Goal: Transaction & Acquisition: Purchase product/service

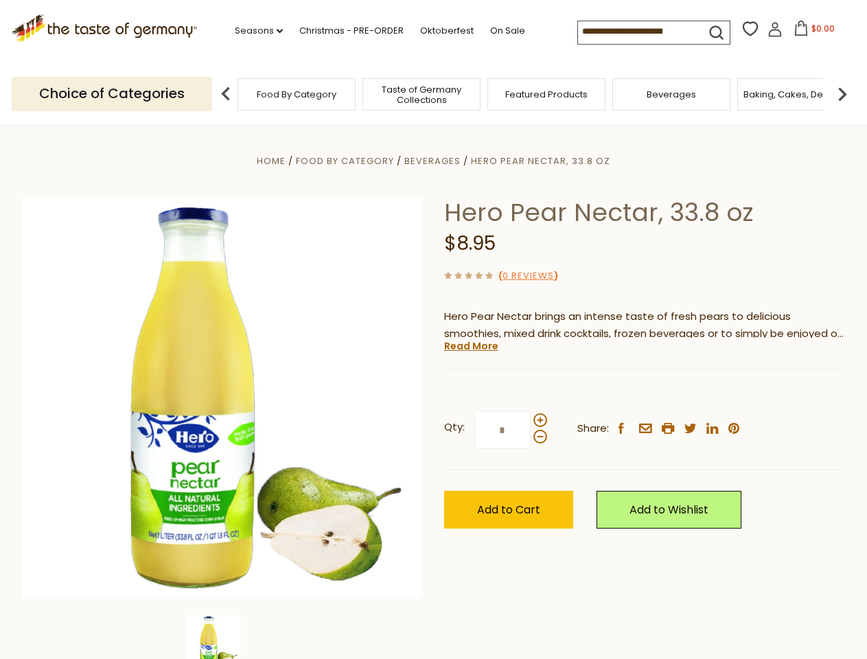
click at [433, 330] on div "Home Food By Category [GEOGRAPHIC_DATA] Hero Pear Nectar, 33.8 oz Hero Pear Nec…" at bounding box center [434, 416] width 845 height 529
click at [253, 31] on link "Seasons dropdown_arrow" at bounding box center [259, 30] width 48 height 15
click at [637, 32] on input at bounding box center [636, 30] width 116 height 19
click at [812, 32] on span "$0.00" at bounding box center [823, 29] width 23 height 12
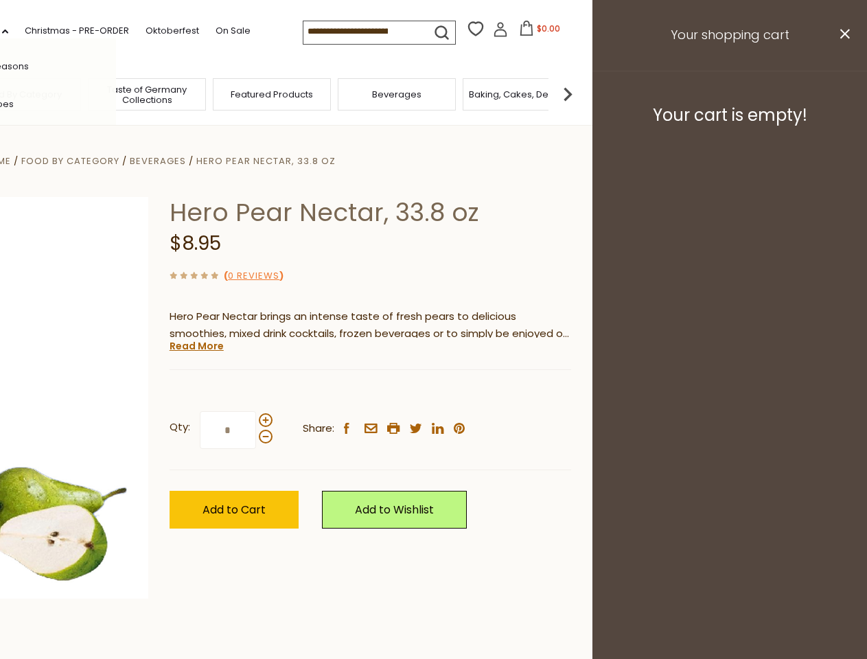
click at [116, 93] on div "All Seasons Recipes Game Day [DATE] [DATE] [DATE][PERSON_NAME] [DATE] Springfes…" at bounding box center [38, 329] width 156 height 582
click at [582, 93] on img at bounding box center [567, 93] width 27 height 27
click at [433, 392] on div "Qty: * Share: facebook email printer twitter linkedin pinterest" at bounding box center [371, 431] width 402 height 80
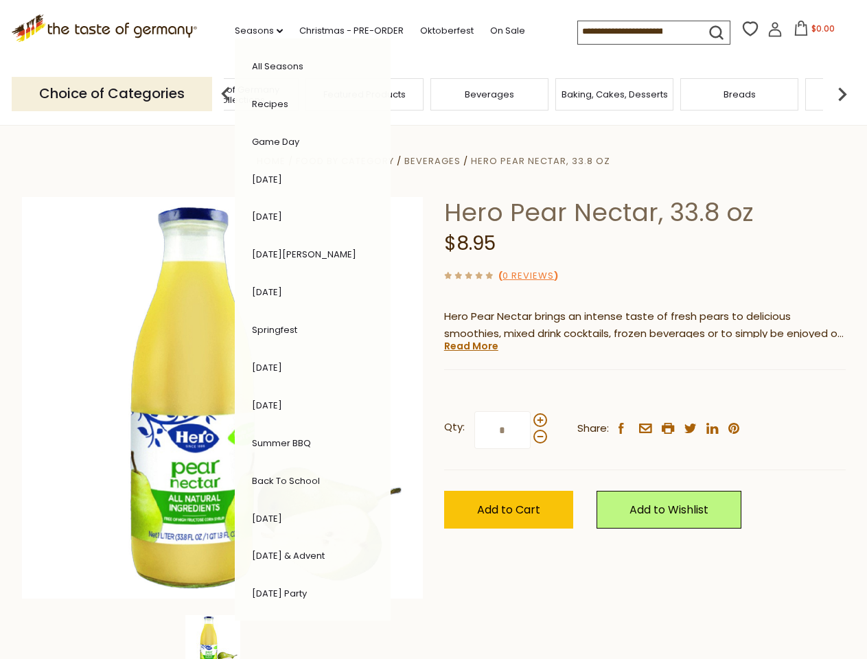
click at [222, 637] on div "Home Food By Category [GEOGRAPHIC_DATA] Hero Pear Nectar, 33.8 oz Hero Pear Nec…" at bounding box center [434, 416] width 845 height 529
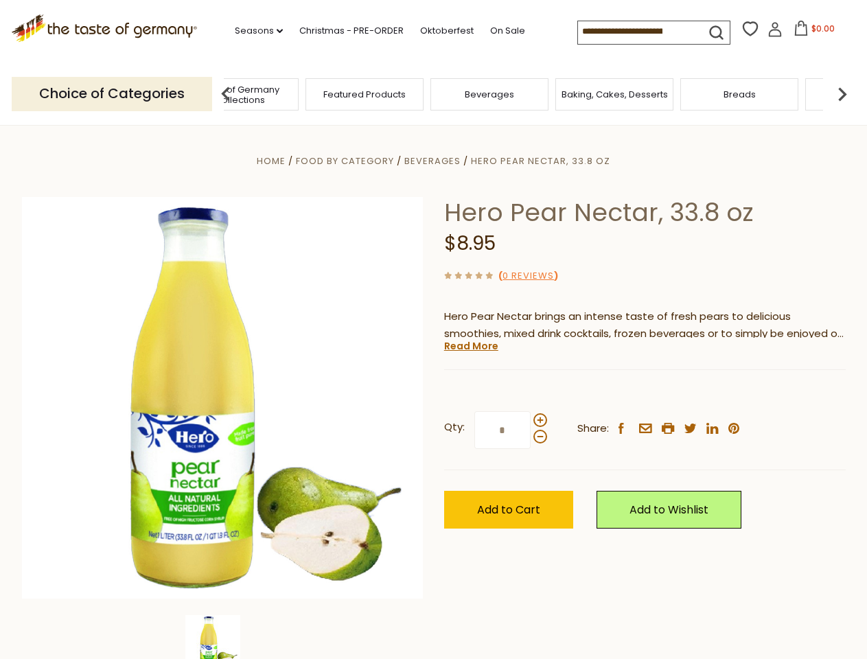
click at [222, 637] on img at bounding box center [212, 642] width 55 height 55
click at [470, 346] on link "Read More" at bounding box center [471, 346] width 54 height 14
